Goal: Complete application form: Complete application form

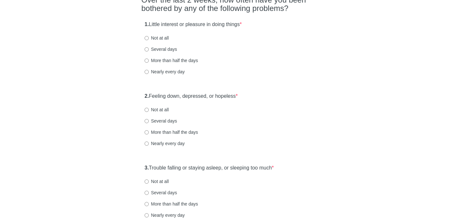
scroll to position [64, 0]
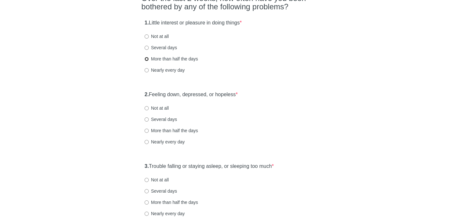
click at [148, 58] on input "More than half the days" at bounding box center [147, 59] width 4 height 4
radio input "true"
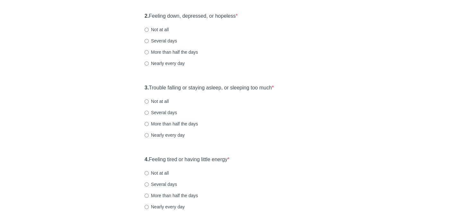
scroll to position [145, 0]
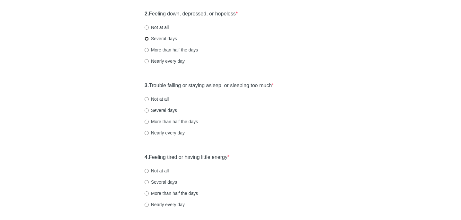
click at [146, 38] on input "Several days" at bounding box center [147, 39] width 4 height 4
radio input "true"
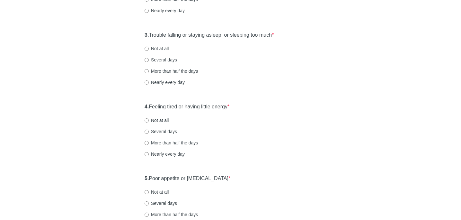
scroll to position [196, 0]
click at [148, 82] on input "Nearly every day" at bounding box center [147, 82] width 4 height 4
radio input "true"
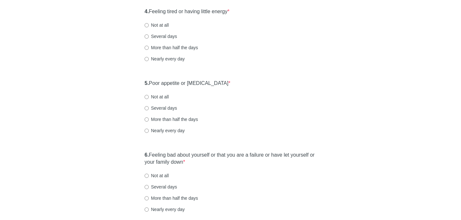
scroll to position [291, 0]
click at [146, 48] on input "More than half the days" at bounding box center [147, 47] width 4 height 4
radio input "true"
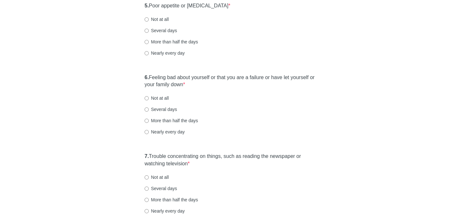
scroll to position [368, 0]
click at [147, 41] on input "More than half the days" at bounding box center [147, 41] width 4 height 4
radio input "true"
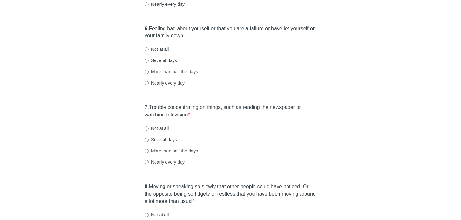
scroll to position [418, 0]
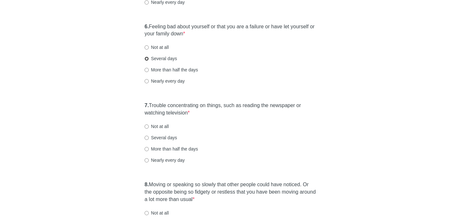
click at [146, 60] on input "Several days" at bounding box center [147, 59] width 4 height 4
radio input "true"
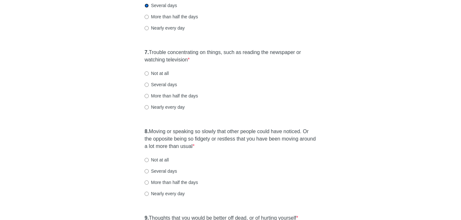
scroll to position [476, 0]
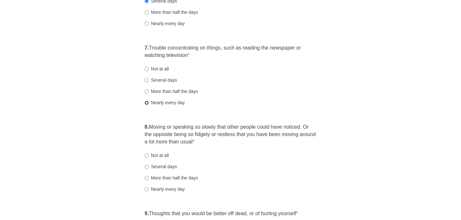
click at [147, 102] on input "Nearly every day" at bounding box center [147, 103] width 4 height 4
radio input "true"
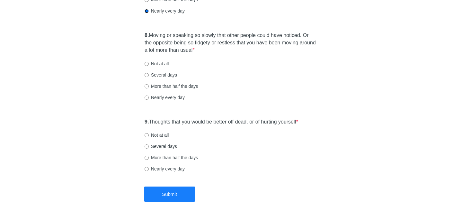
scroll to position [579, 0]
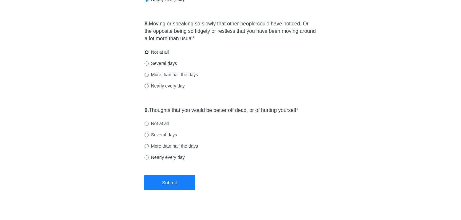
click at [146, 53] on input "Not at all" at bounding box center [147, 52] width 4 height 4
radio input "true"
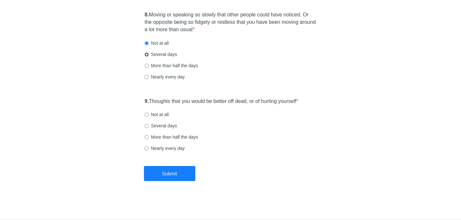
click at [146, 54] on input "Several days" at bounding box center [147, 54] width 4 height 4
radio input "true"
click at [146, 115] on input "Not at all" at bounding box center [147, 114] width 4 height 4
radio input "true"
click at [165, 172] on button "Submit" at bounding box center [169, 173] width 51 height 15
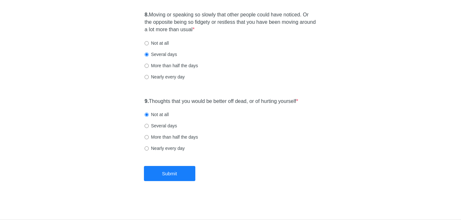
scroll to position [0, 0]
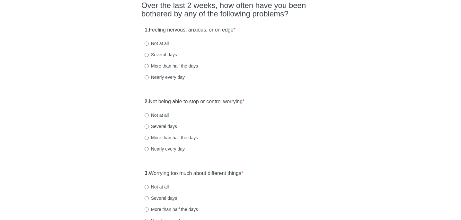
scroll to position [63, 0]
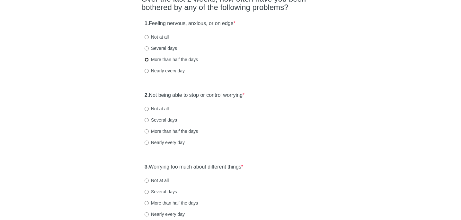
click at [146, 59] on input "More than half the days" at bounding box center [147, 59] width 4 height 4
radio input "true"
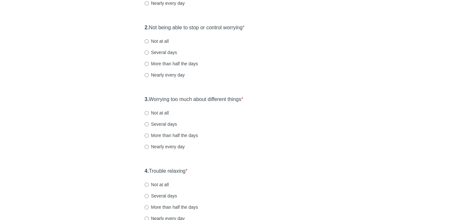
scroll to position [131, 0]
click at [147, 52] on input "Several days" at bounding box center [147, 52] width 4 height 4
radio input "true"
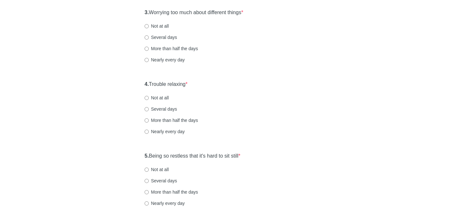
scroll to position [217, 0]
click at [147, 38] on input "Several days" at bounding box center [147, 38] width 4 height 4
radio input "true"
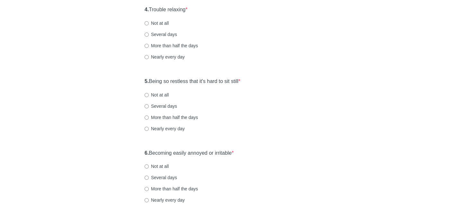
scroll to position [294, 0]
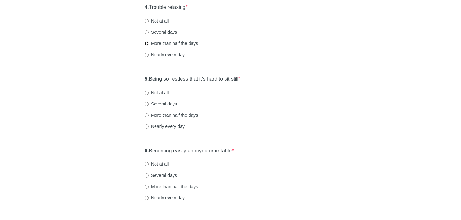
click at [147, 43] on input "More than half the days" at bounding box center [147, 43] width 4 height 4
radio input "true"
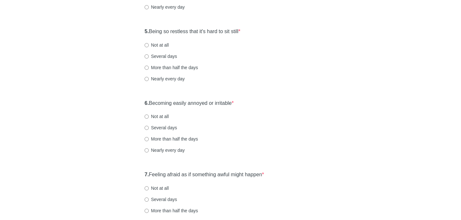
scroll to position [345, 0]
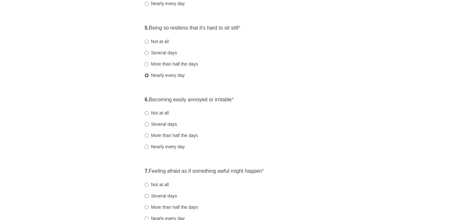
click at [148, 75] on input "Nearly every day" at bounding box center [147, 75] width 4 height 4
radio input "true"
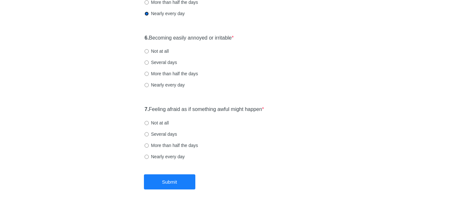
scroll to position [413, 0]
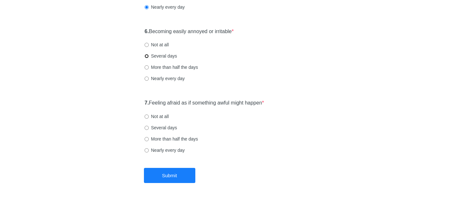
click at [146, 57] on input "Several days" at bounding box center [147, 56] width 4 height 4
radio input "true"
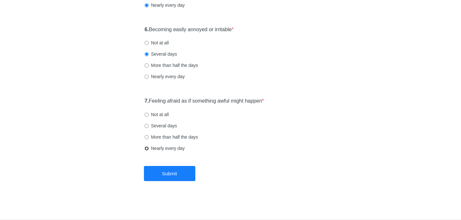
click at [146, 149] on input "Nearly every day" at bounding box center [147, 148] width 4 height 4
radio input "true"
click at [170, 172] on button "Submit" at bounding box center [169, 173] width 51 height 15
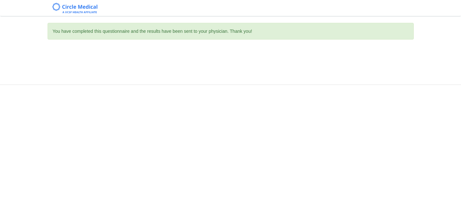
scroll to position [0, 0]
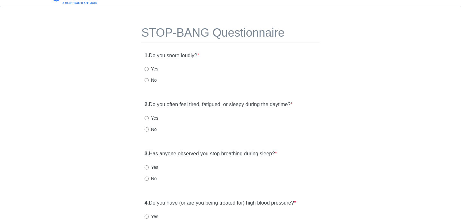
scroll to position [17, 0]
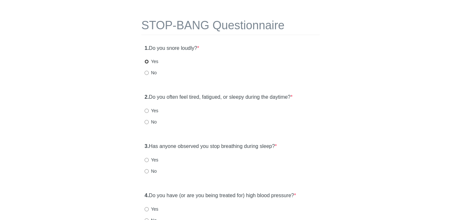
click at [146, 63] on input "Yes" at bounding box center [147, 61] width 4 height 4
radio input "true"
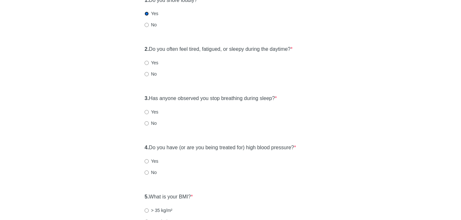
scroll to position [66, 0]
click at [146, 62] on input "Yes" at bounding box center [147, 62] width 4 height 4
radio input "true"
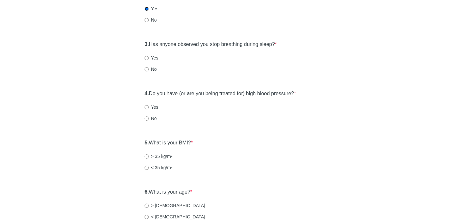
scroll to position [119, 0]
click at [146, 57] on input "Yes" at bounding box center [147, 57] width 4 height 4
radio input "true"
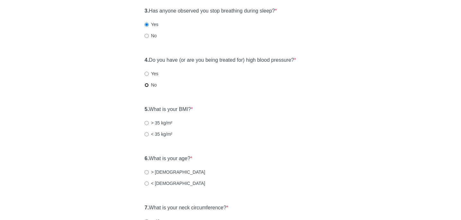
click at [146, 85] on input "No" at bounding box center [147, 85] width 4 height 4
radio input "true"
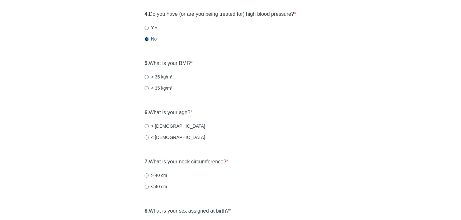
scroll to position [199, 0]
click at [145, 84] on label "< 35 kg/m²" at bounding box center [159, 87] width 28 height 6
click at [145, 85] on input "< 35 kg/m²" at bounding box center [147, 87] width 4 height 4
radio input "true"
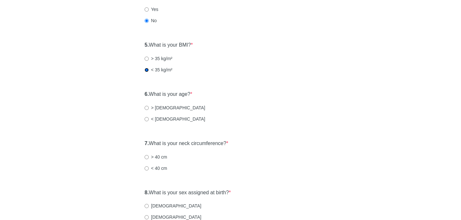
scroll to position [240, 0]
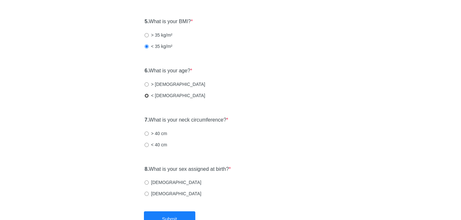
click at [146, 95] on input "< [DEMOGRAPHIC_DATA]" at bounding box center [147, 95] width 4 height 4
radio input "true"
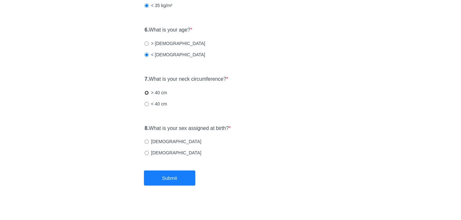
click at [147, 92] on input "> 40 cm" at bounding box center [147, 93] width 4 height 4
radio input "true"
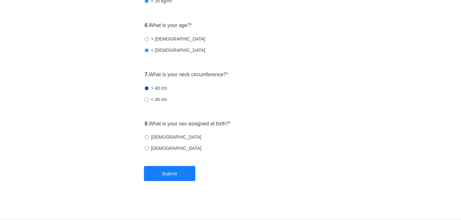
scroll to position [285, 0]
click at [147, 136] on input "[DEMOGRAPHIC_DATA]" at bounding box center [147, 137] width 4 height 4
radio input "true"
click at [178, 176] on button "Submit" at bounding box center [169, 173] width 51 height 15
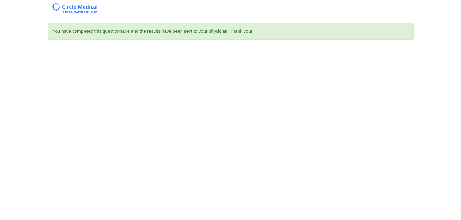
scroll to position [0, 0]
